Goal: Transaction & Acquisition: Book appointment/travel/reservation

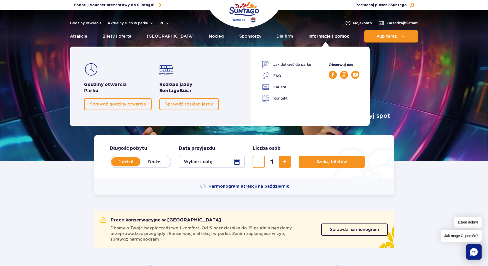
click at [313, 35] on link "Informacje i pomoc" at bounding box center [328, 36] width 41 height 12
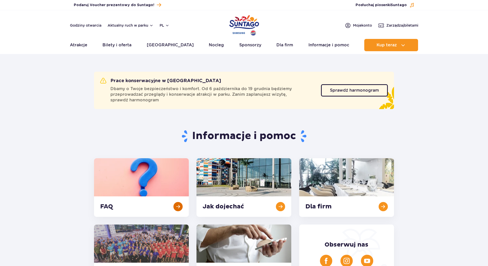
click at [148, 165] on link at bounding box center [141, 187] width 95 height 59
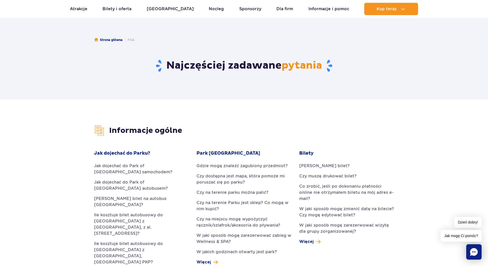
scroll to position [43, 0]
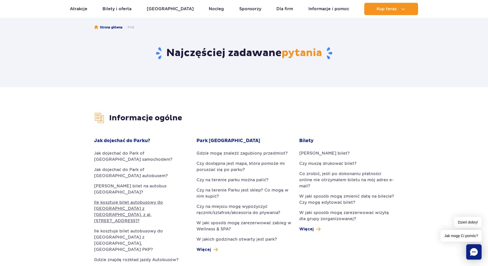
click at [156, 199] on link "Ile kosztuje bilet autobusowy do Suntago z Warszawy, z al. Jerozolimskich 56?" at bounding box center [141, 211] width 95 height 25
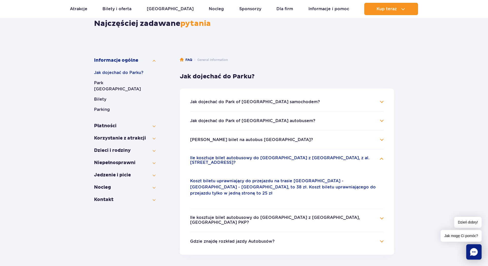
scroll to position [44, 0]
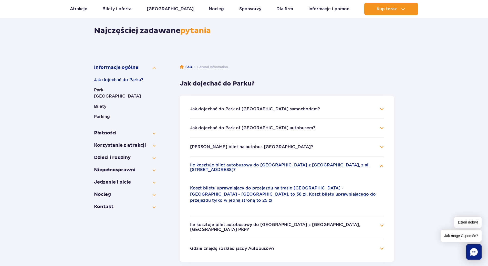
click at [247, 148] on button "Jak kupić bilet na autobus Suntago?" at bounding box center [251, 147] width 123 height 5
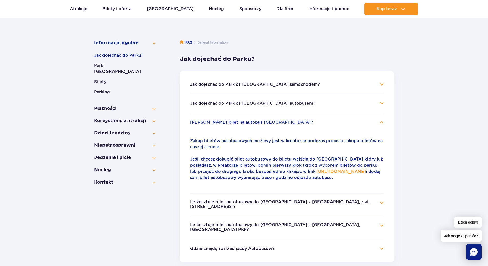
scroll to position [86, 0]
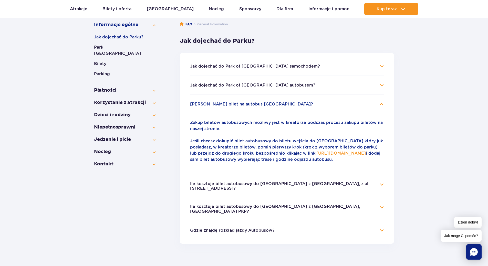
click at [316, 156] on link "https://parkofpoland.com/pl/kreator/udogodnienia-i-atrakcje" at bounding box center [340, 153] width 49 height 5
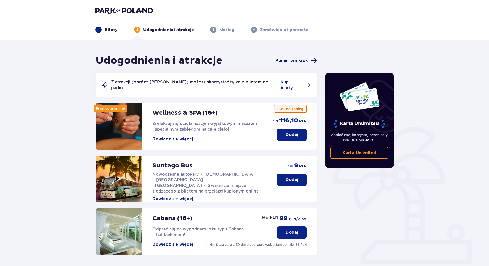
click at [299, 60] on span "Pomiń ten krok" at bounding box center [292, 61] width 32 height 6
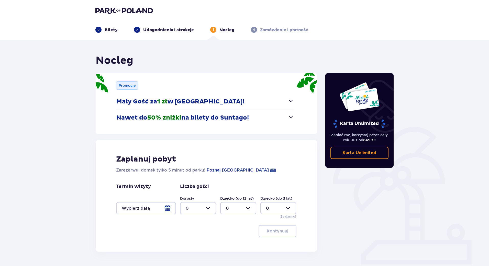
click at [292, 101] on span "button" at bounding box center [291, 101] width 6 height 6
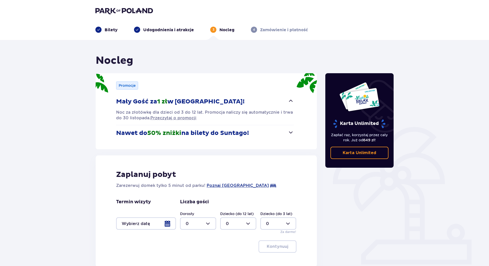
click at [292, 101] on span "button" at bounding box center [291, 101] width 6 height 6
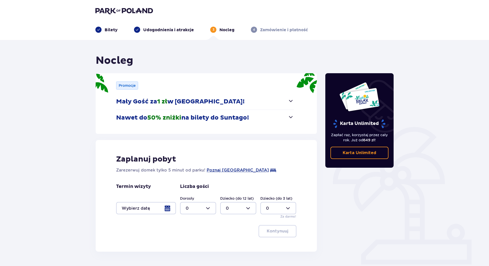
scroll to position [18, 0]
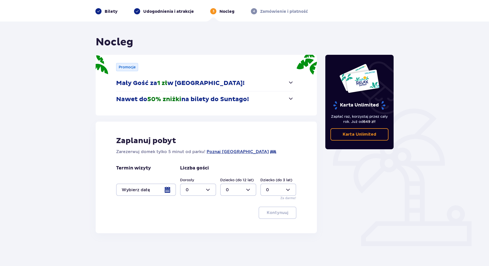
click at [195, 188] on div at bounding box center [198, 190] width 36 height 12
click at [191, 225] on div "2" at bounding box center [198, 227] width 25 height 6
type input "2"
click at [152, 193] on div at bounding box center [146, 190] width 60 height 12
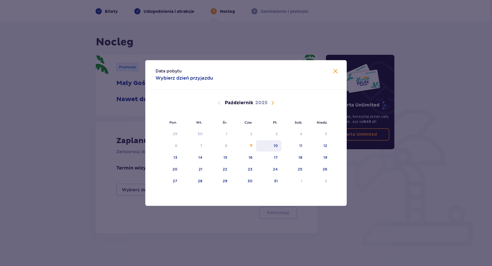
click at [280, 147] on div "10" at bounding box center [268, 145] width 25 height 11
click at [321, 147] on div "12" at bounding box center [318, 145] width 25 height 11
type input "10.10.25 - 12.10.25"
type input "0"
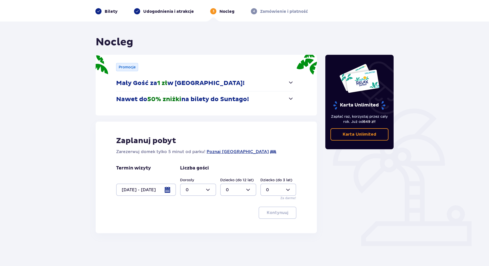
click at [147, 191] on div at bounding box center [146, 190] width 60 height 12
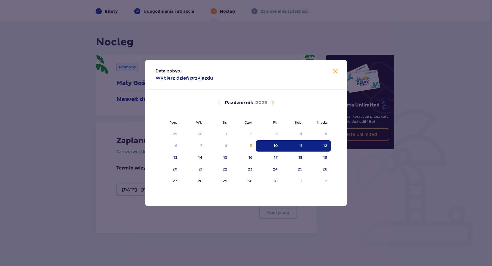
click at [274, 144] on div "10" at bounding box center [275, 145] width 4 height 5
click at [292, 145] on div "11" at bounding box center [293, 145] width 25 height 11
type input "10.10.25 - 11.10.25"
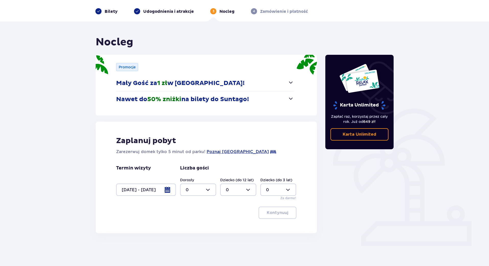
click at [193, 191] on div at bounding box center [198, 190] width 36 height 12
click at [189, 225] on div "2" at bounding box center [198, 227] width 25 height 6
type input "2"
click at [284, 214] on p "Kontynuuj" at bounding box center [278, 213] width 22 height 6
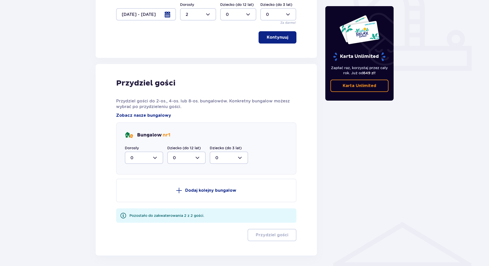
scroll to position [214, 0]
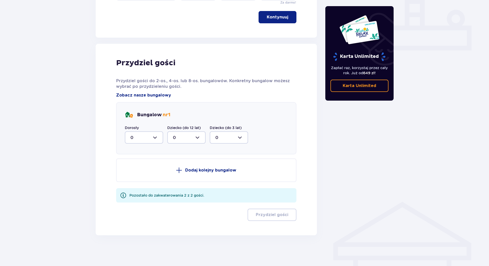
click at [153, 138] on div at bounding box center [144, 137] width 38 height 12
click at [136, 174] on div "2" at bounding box center [144, 175] width 27 height 6
type input "2"
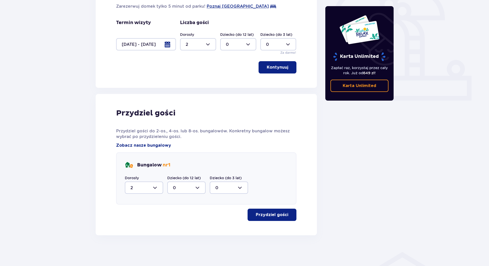
scroll to position [164, 0]
click at [289, 219] on button "Przydziel gości" at bounding box center [272, 215] width 49 height 12
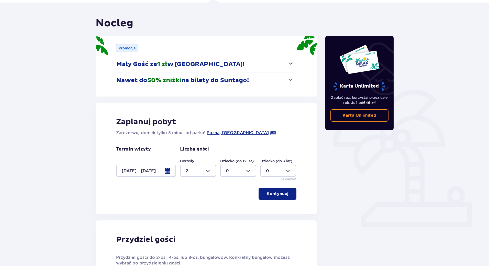
scroll to position [0, 0]
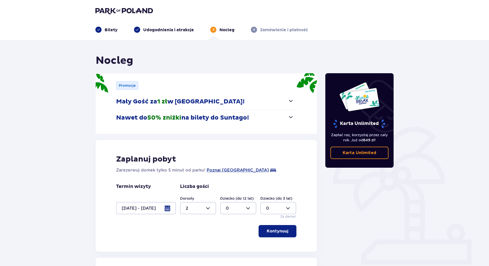
click at [130, 9] on img at bounding box center [124, 10] width 58 height 7
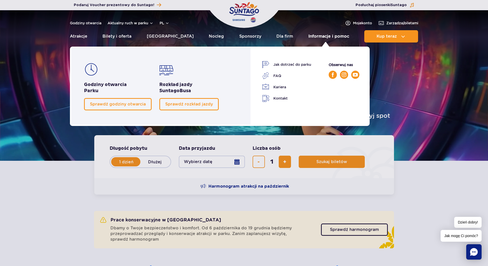
click at [325, 39] on link "Informacje i pomoc" at bounding box center [328, 36] width 41 height 12
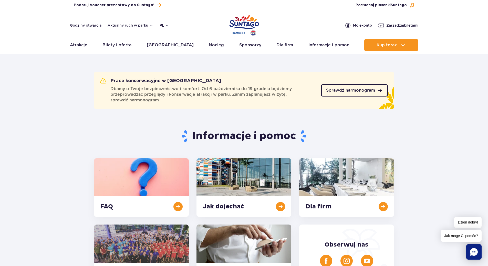
click at [332, 92] on span "Sprawdź harmonogram" at bounding box center [350, 90] width 49 height 4
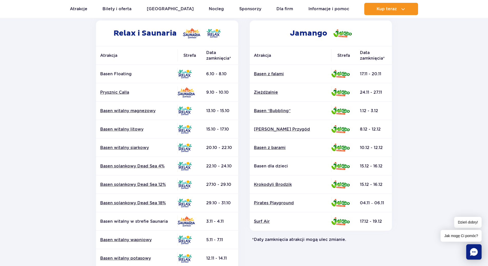
scroll to position [85, 0]
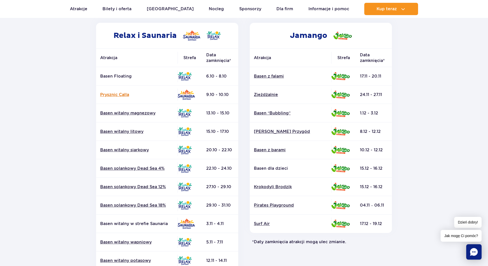
click at [106, 95] on link "Prysznic Calla" at bounding box center [136, 95] width 73 height 6
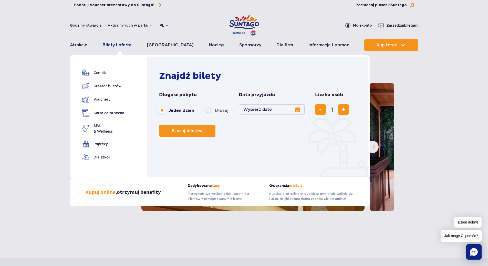
click at [115, 47] on link "Bilety i oferta" at bounding box center [116, 45] width 29 height 12
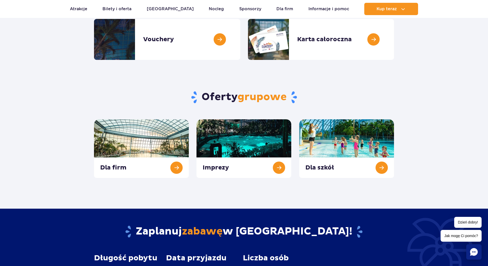
scroll to position [43, 0]
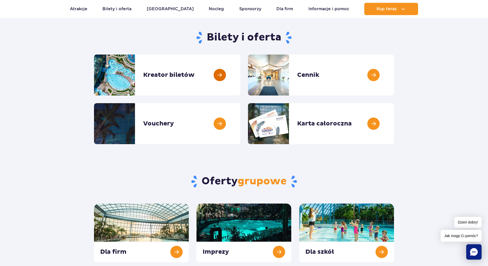
click at [240, 83] on link at bounding box center [240, 75] width 0 height 41
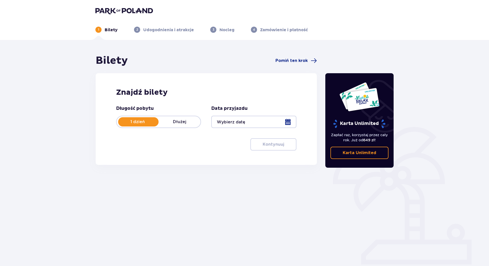
click at [287, 123] on div at bounding box center [253, 122] width 85 height 12
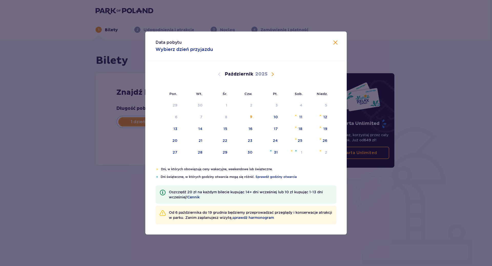
drag, startPoint x: 300, startPoint y: 115, endPoint x: 283, endPoint y: 182, distance: 68.8
click at [300, 115] on div "11" at bounding box center [300, 116] width 3 height 5
type input "[DATE]"
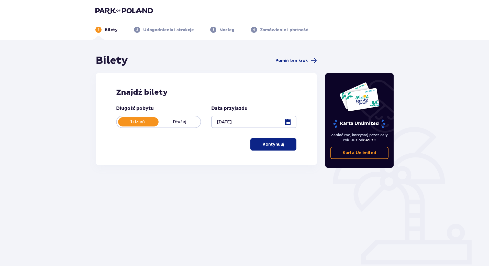
click at [276, 144] on p "Kontynuuj" at bounding box center [274, 145] width 22 height 6
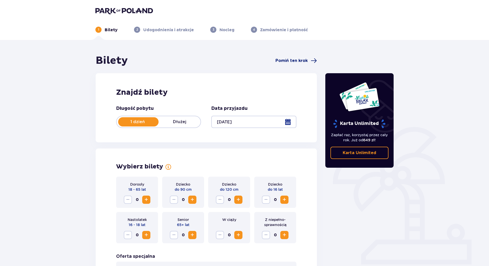
click at [305, 60] on span "Pomiń ten krok" at bounding box center [292, 61] width 32 height 6
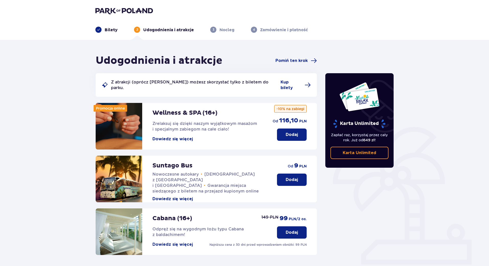
click at [297, 178] on button "Dodaj" at bounding box center [292, 180] width 30 height 12
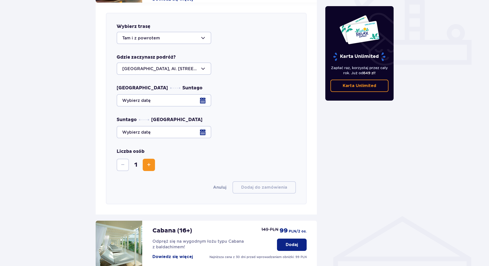
scroll to position [201, 0]
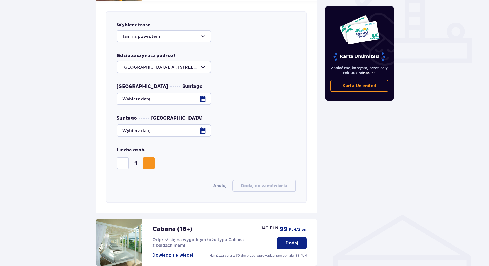
click at [189, 62] on div at bounding box center [164, 67] width 95 height 12
click at [182, 94] on div at bounding box center [206, 99] width 179 height 12
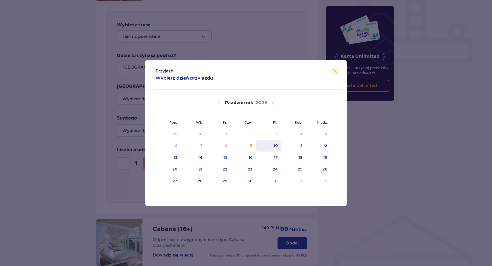
click at [279, 145] on div "10" at bounding box center [268, 145] width 25 height 11
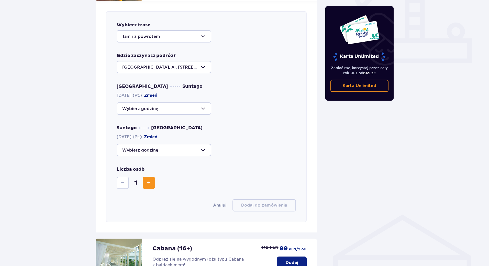
click at [190, 105] on div at bounding box center [164, 108] width 95 height 12
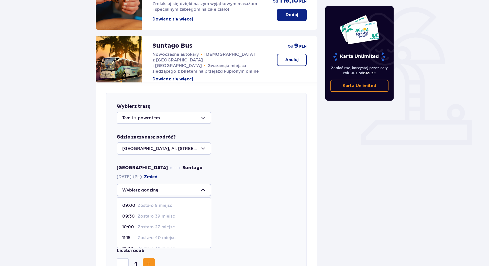
scroll to position [158, 0]
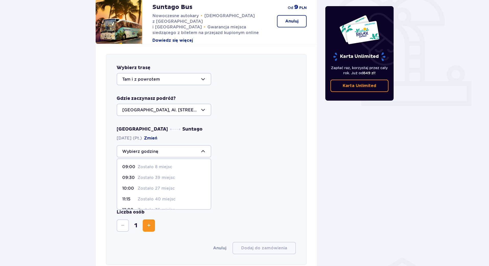
click at [188, 77] on div at bounding box center [164, 79] width 95 height 12
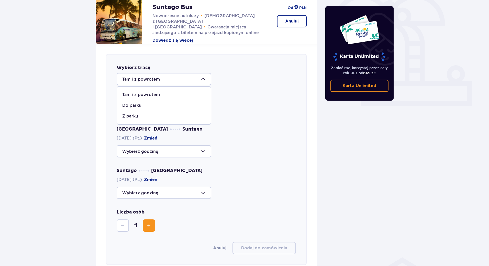
click at [188, 77] on div at bounding box center [164, 79] width 95 height 12
click at [180, 149] on div at bounding box center [164, 151] width 95 height 12
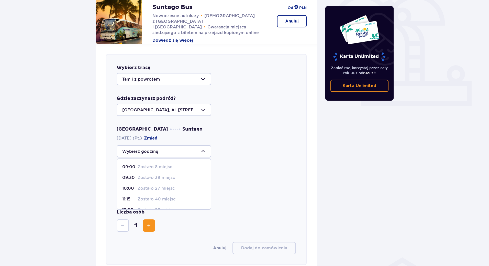
click at [144, 164] on p "Zostało 8 miejsc" at bounding box center [155, 167] width 35 height 6
type input "09:00"
click at [176, 187] on div at bounding box center [164, 193] width 95 height 12
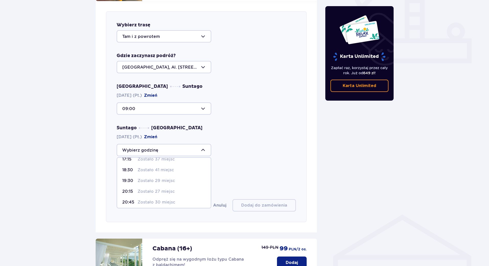
scroll to position [41, 0]
click at [184, 197] on div "22:15 Zostało 18 miejsc" at bounding box center [163, 200] width 83 height 6
type input "22:15"
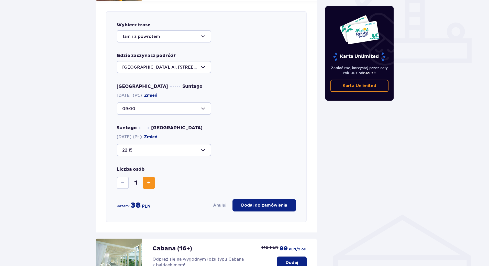
click at [146, 180] on span "Zwiększ" at bounding box center [149, 183] width 6 height 6
